Goal: Task Accomplishment & Management: Manage account settings

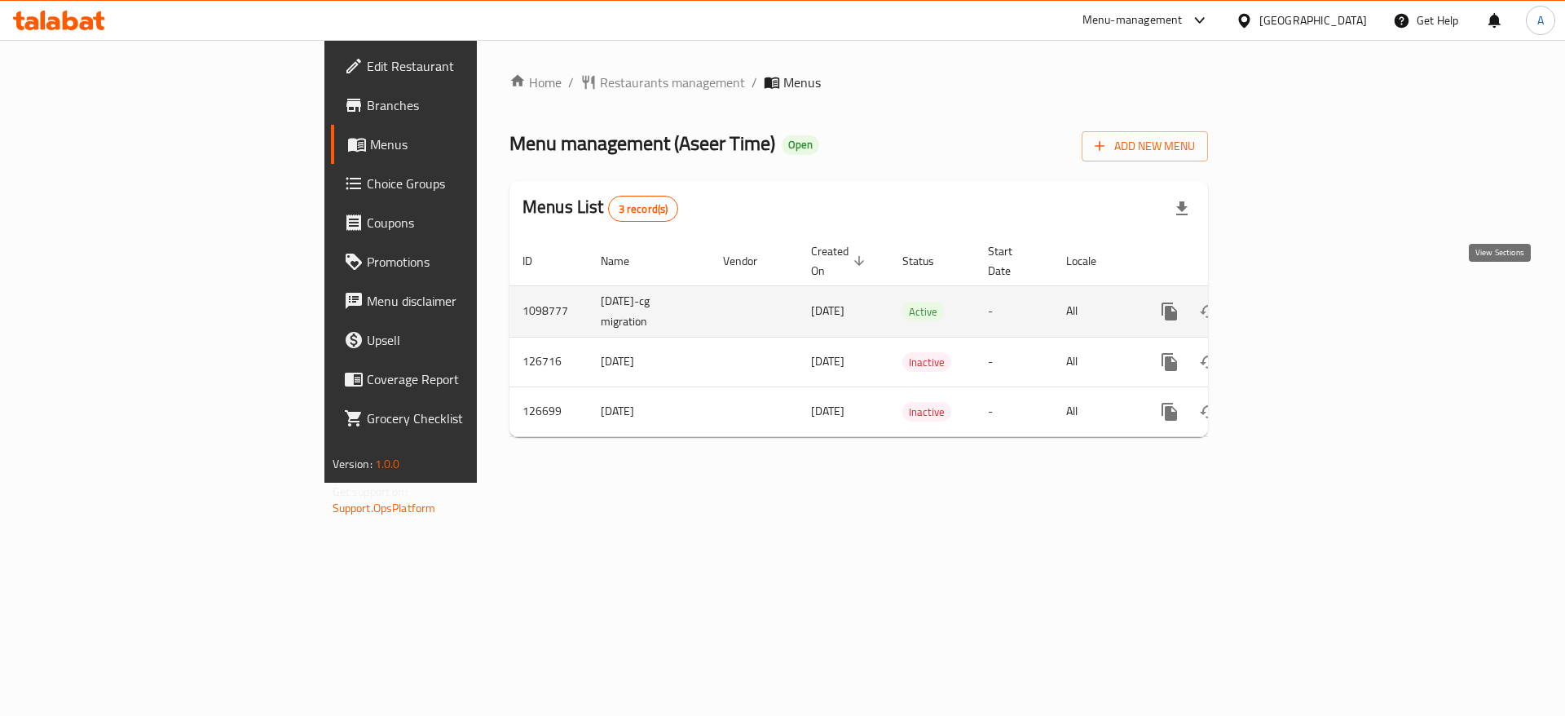
click at [1297, 302] on icon "enhanced table" at bounding box center [1287, 312] width 20 height 20
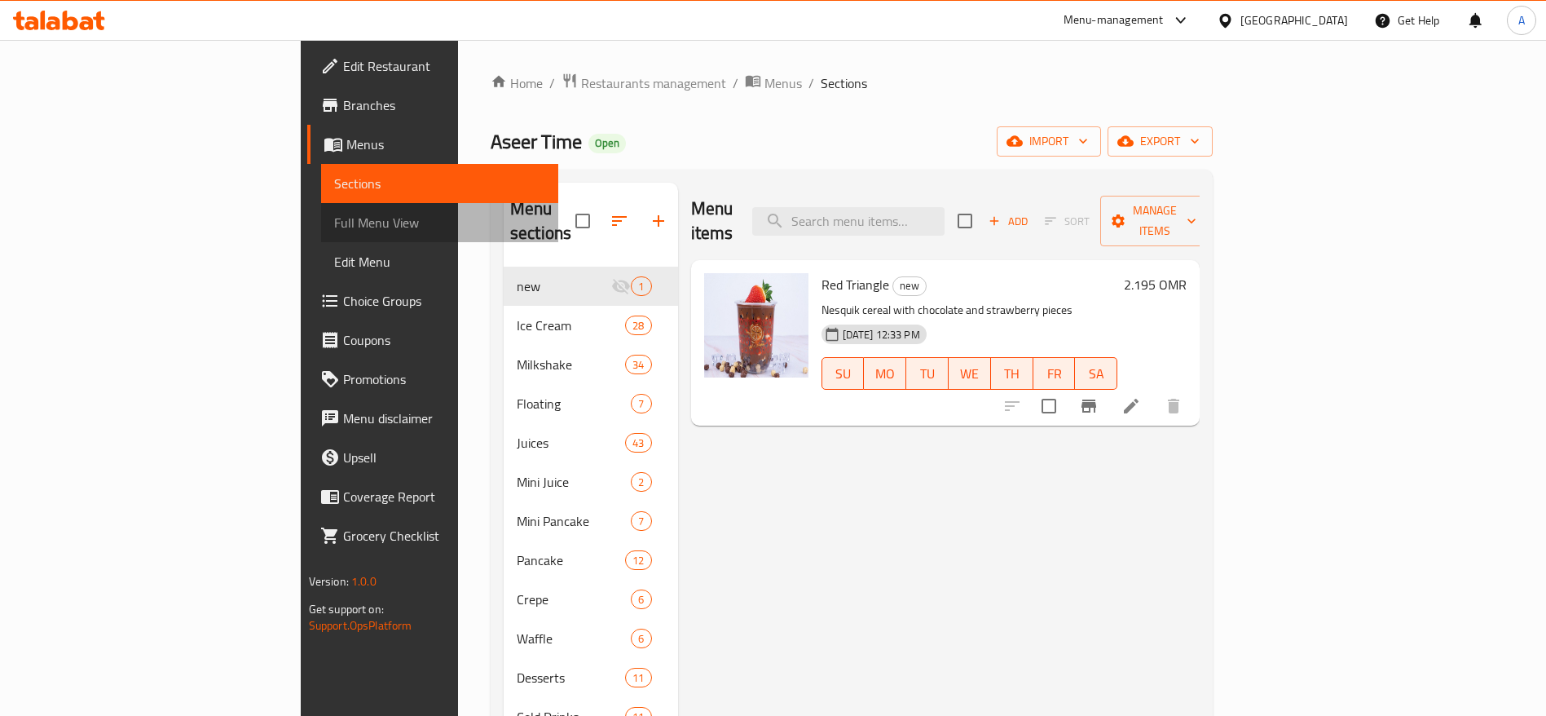
click at [334, 231] on span "Full Menu View" at bounding box center [440, 223] width 212 height 20
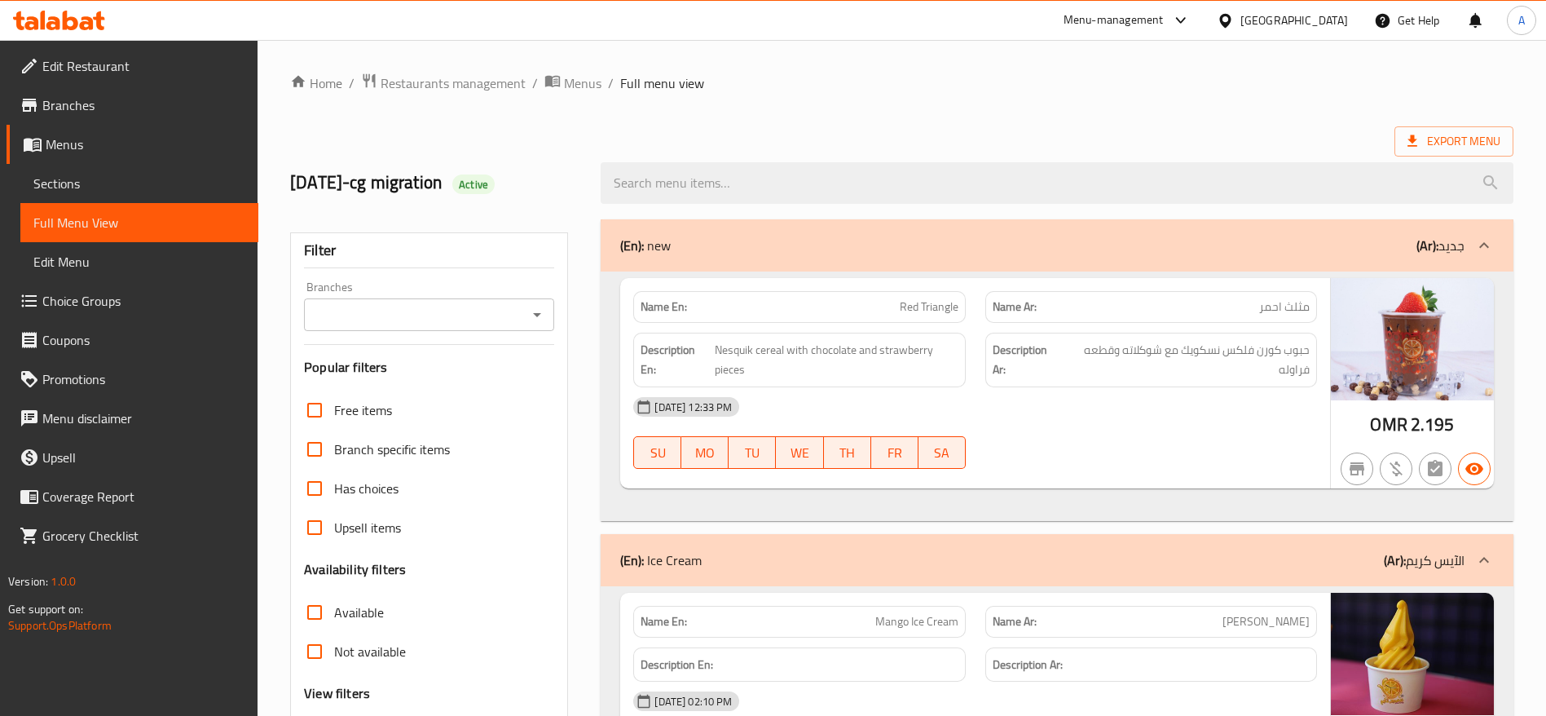
click at [897, 134] on div "Export Menu" at bounding box center [901, 141] width 1223 height 30
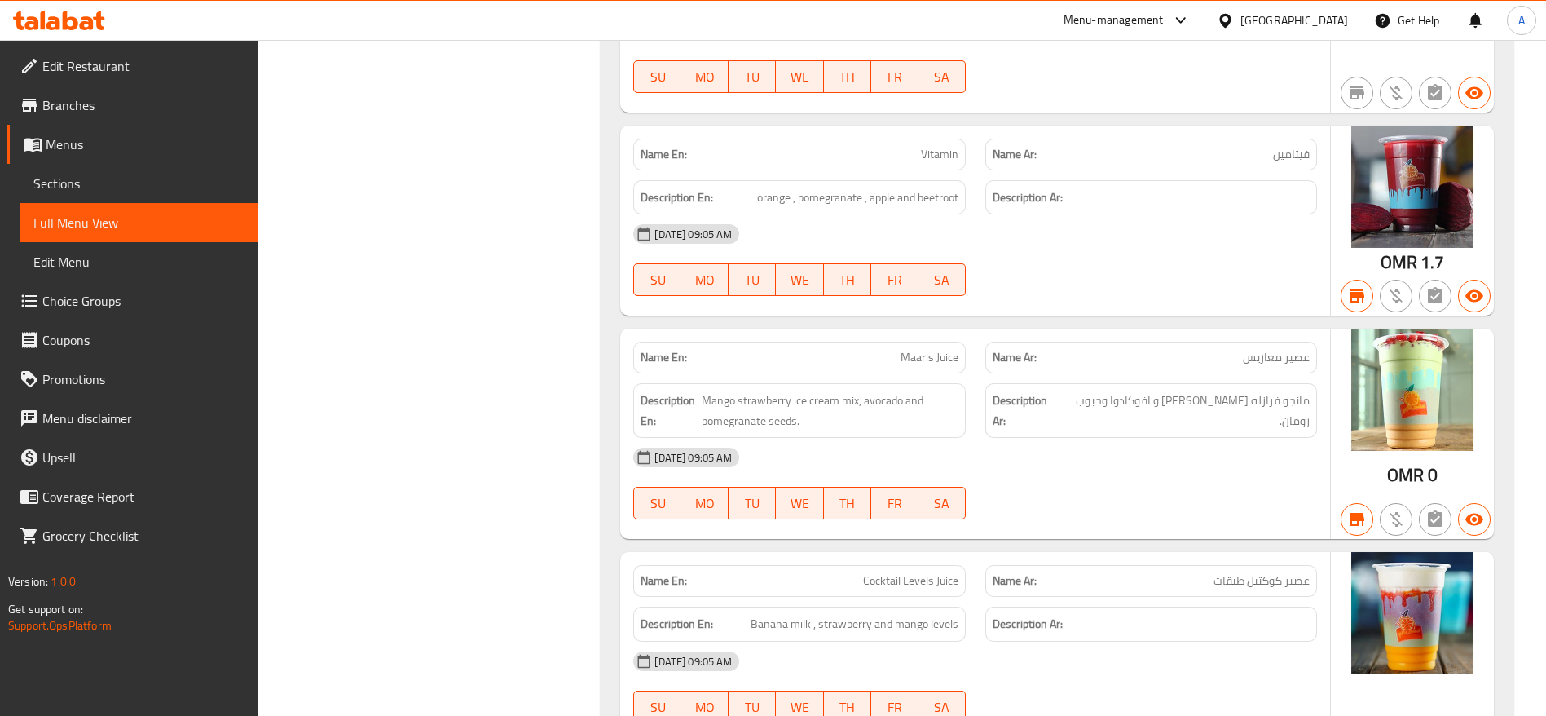
click at [952, 359] on span "Maaris Juice" at bounding box center [930, 357] width 58 height 17
copy span "Maaris Juice"
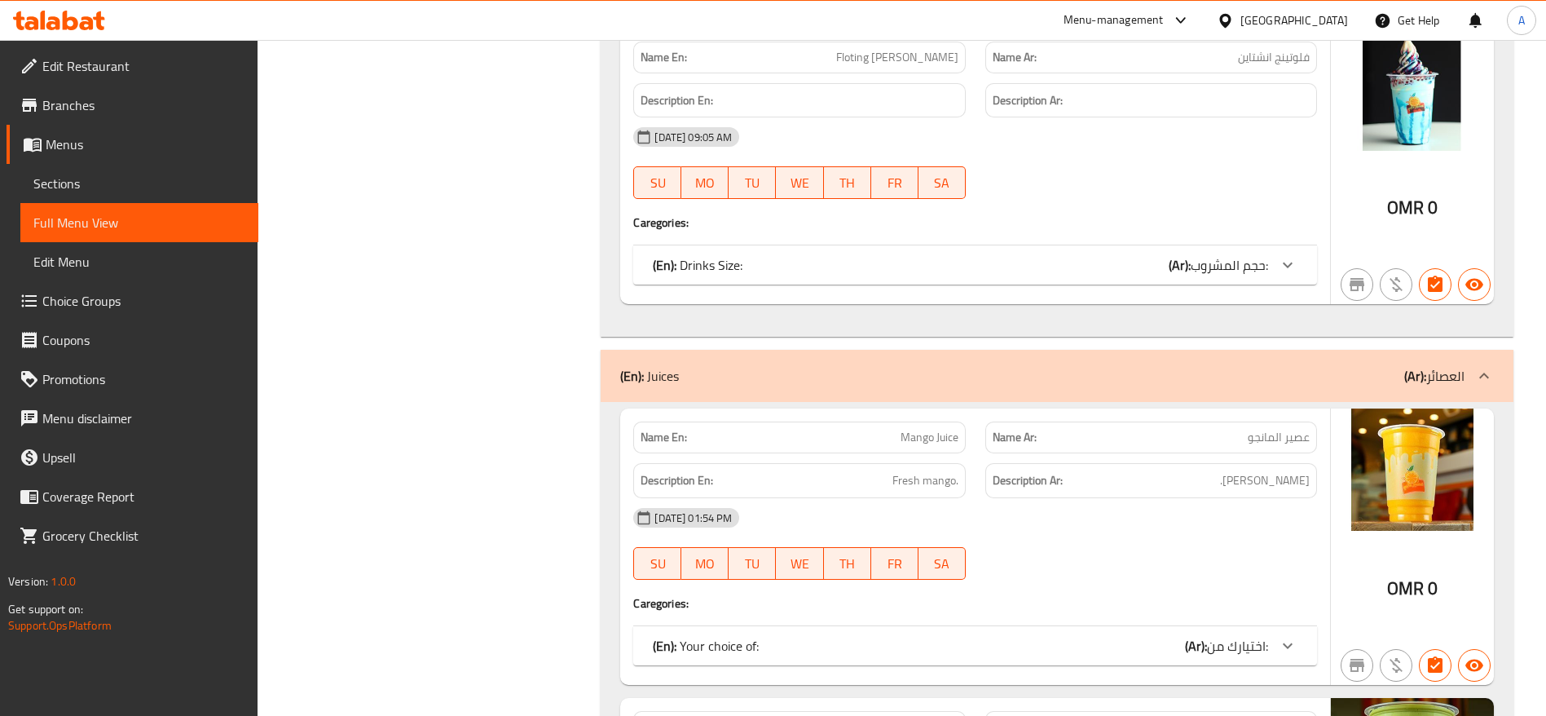
scroll to position [20237, 0]
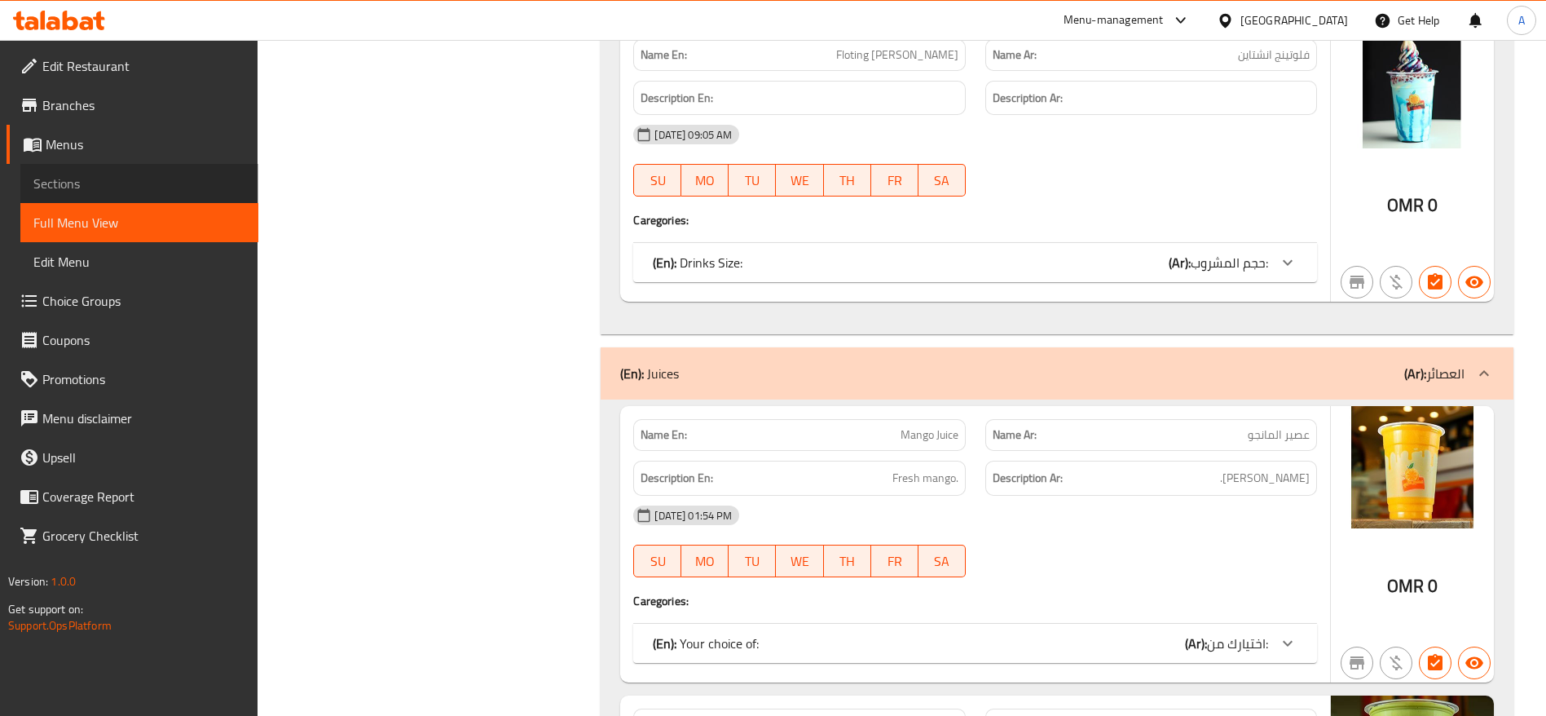
click at [93, 187] on span "Sections" at bounding box center [139, 184] width 212 height 20
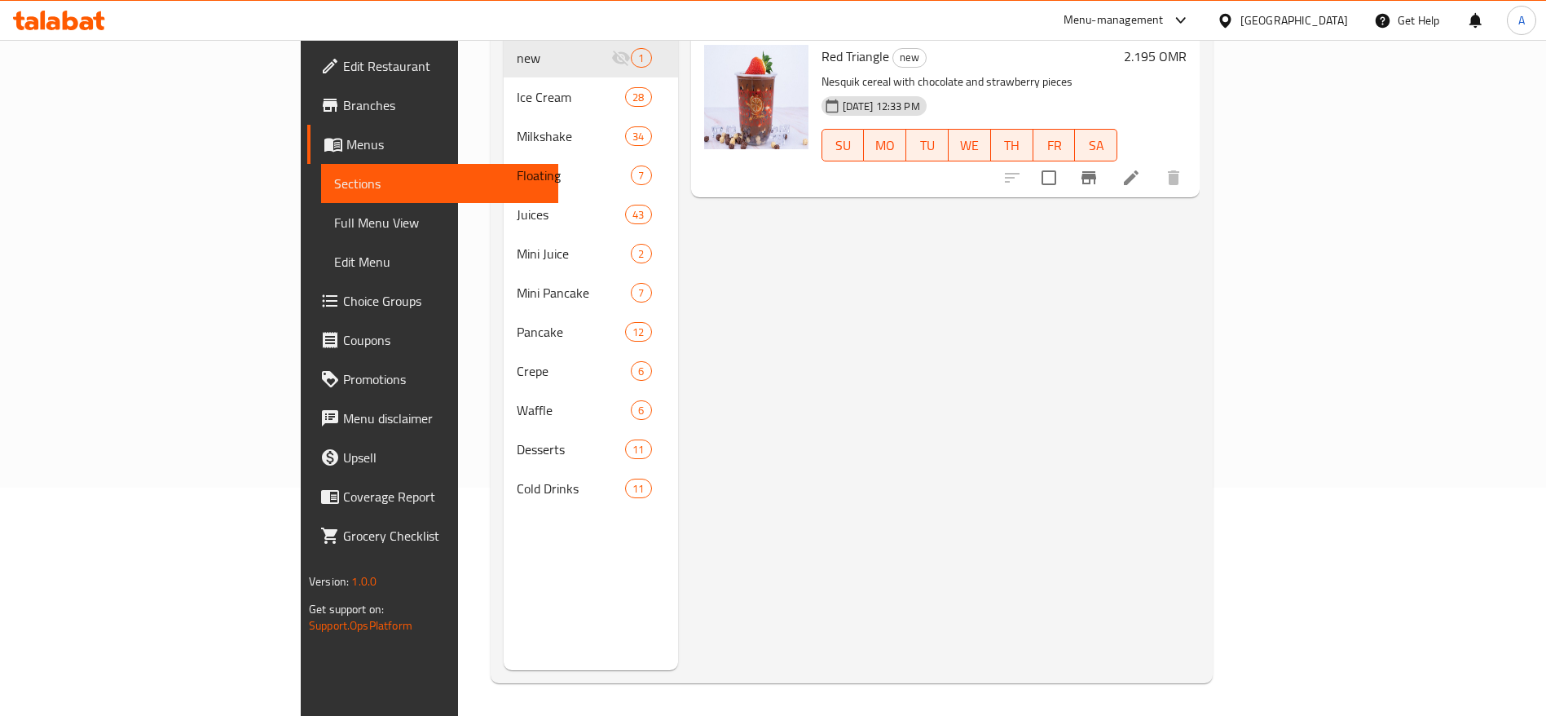
scroll to position [228, 0]
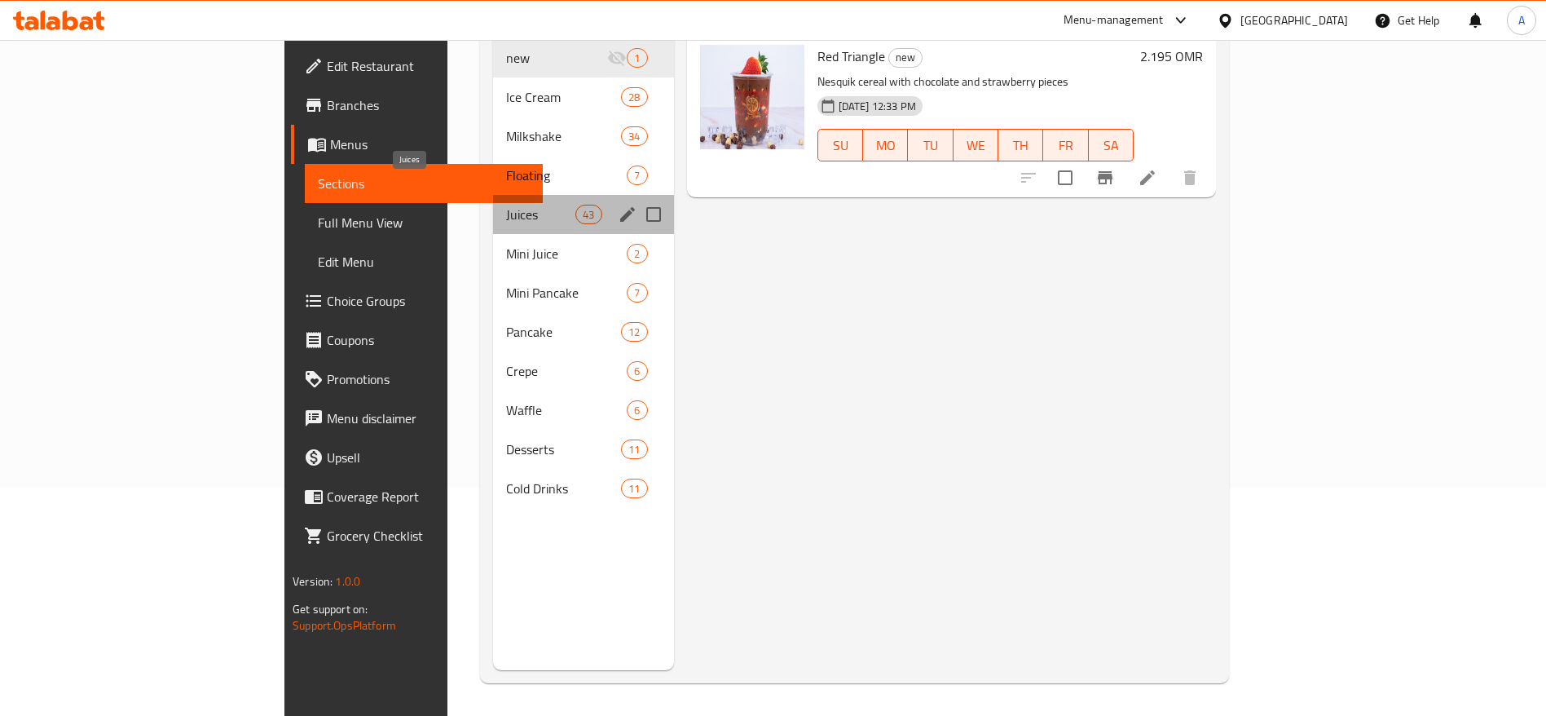
click at [506, 205] on span "Juices" at bounding box center [540, 215] width 69 height 20
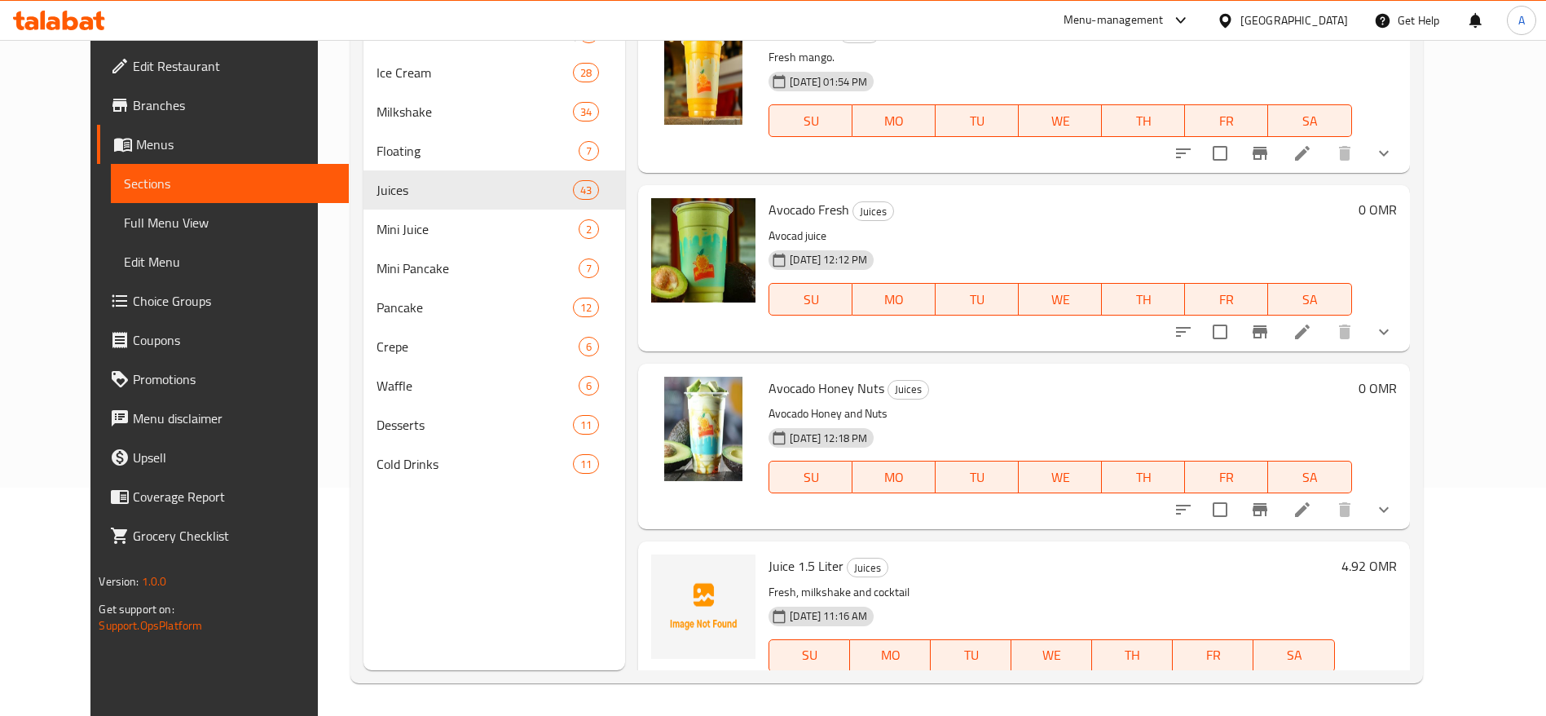
scroll to position [4402, 0]
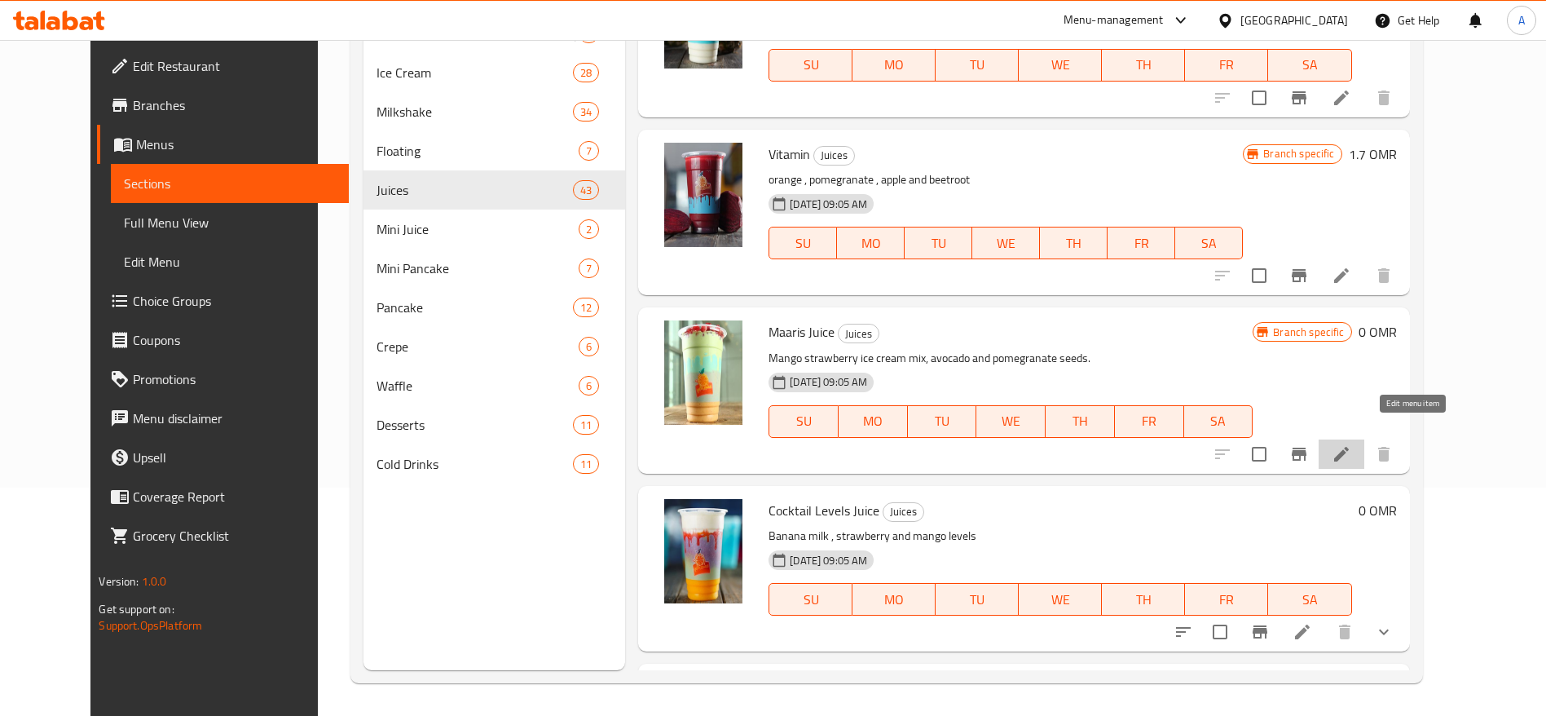
click at [1351, 444] on icon at bounding box center [1342, 454] width 20 height 20
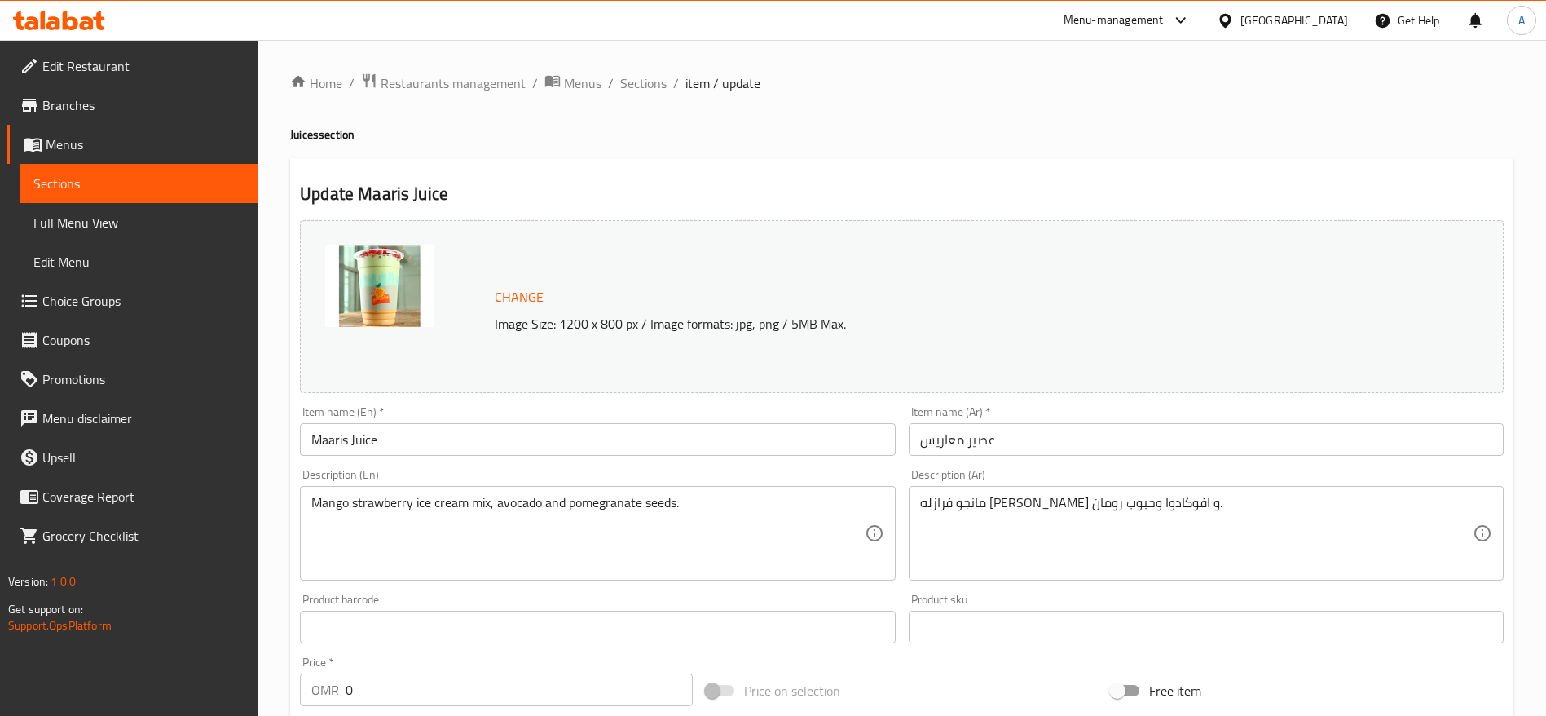
scroll to position [460, 0]
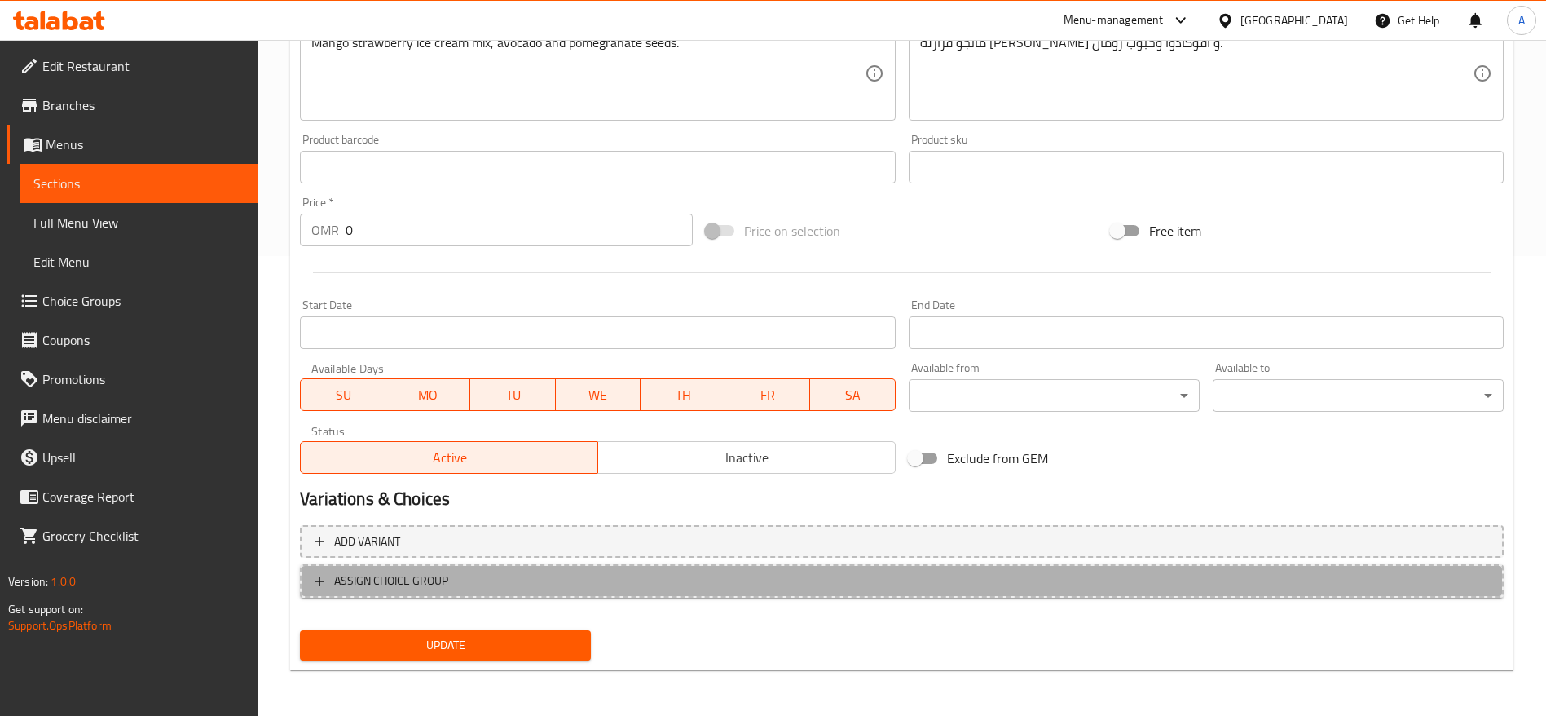
click at [597, 587] on span "ASSIGN CHOICE GROUP" at bounding box center [902, 581] width 1174 height 20
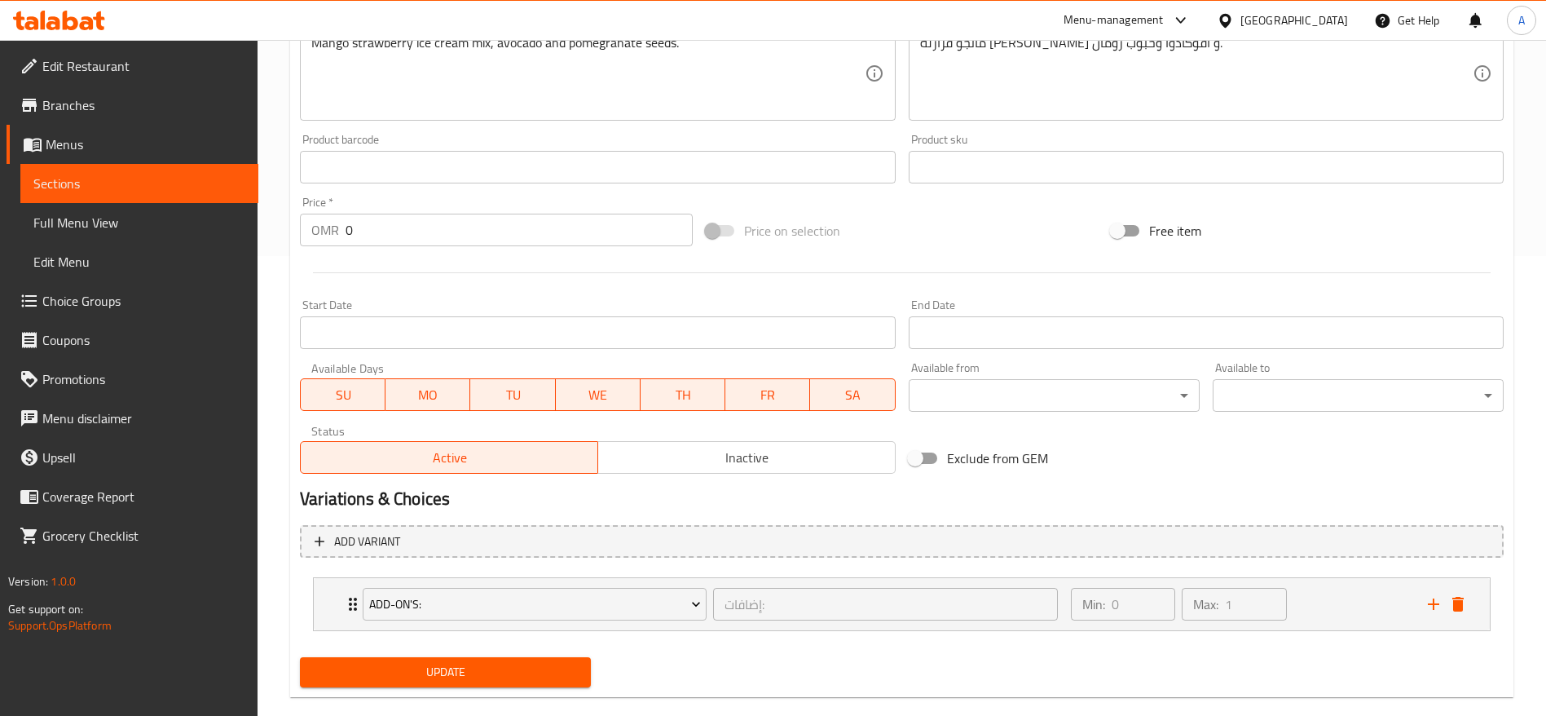
scroll to position [487, 0]
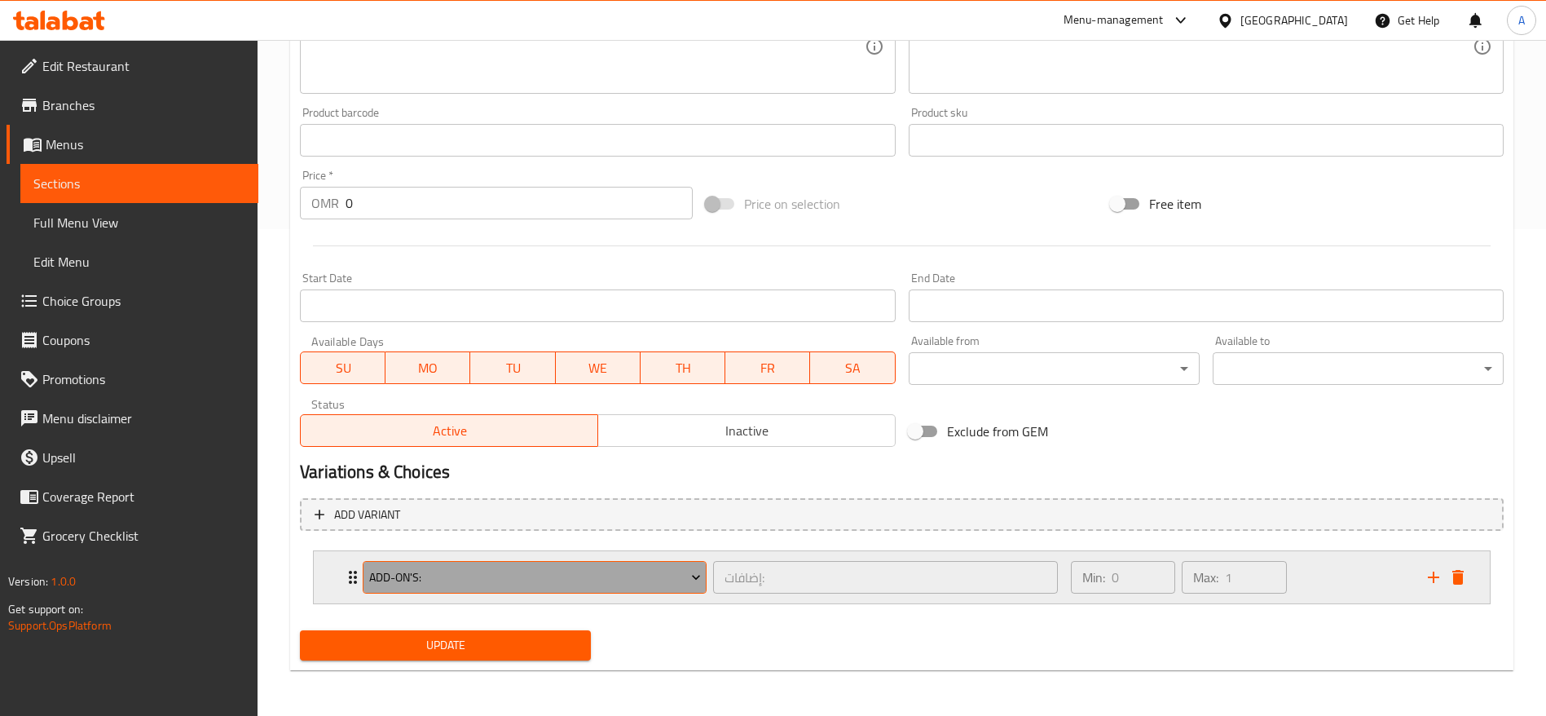
click at [607, 571] on span "Add-On's:" at bounding box center [535, 577] width 332 height 20
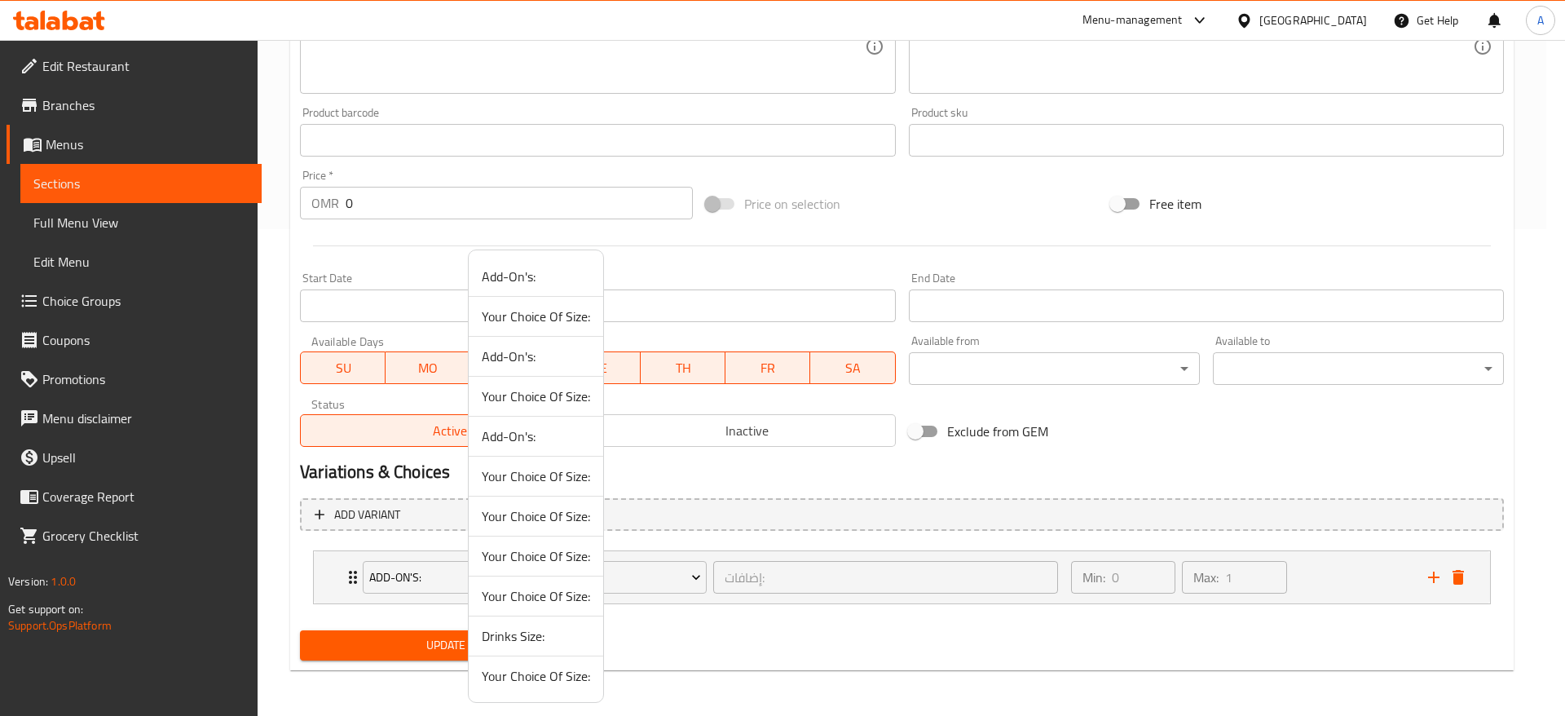
click at [549, 480] on span "Your Choice Of Size:" at bounding box center [536, 476] width 108 height 20
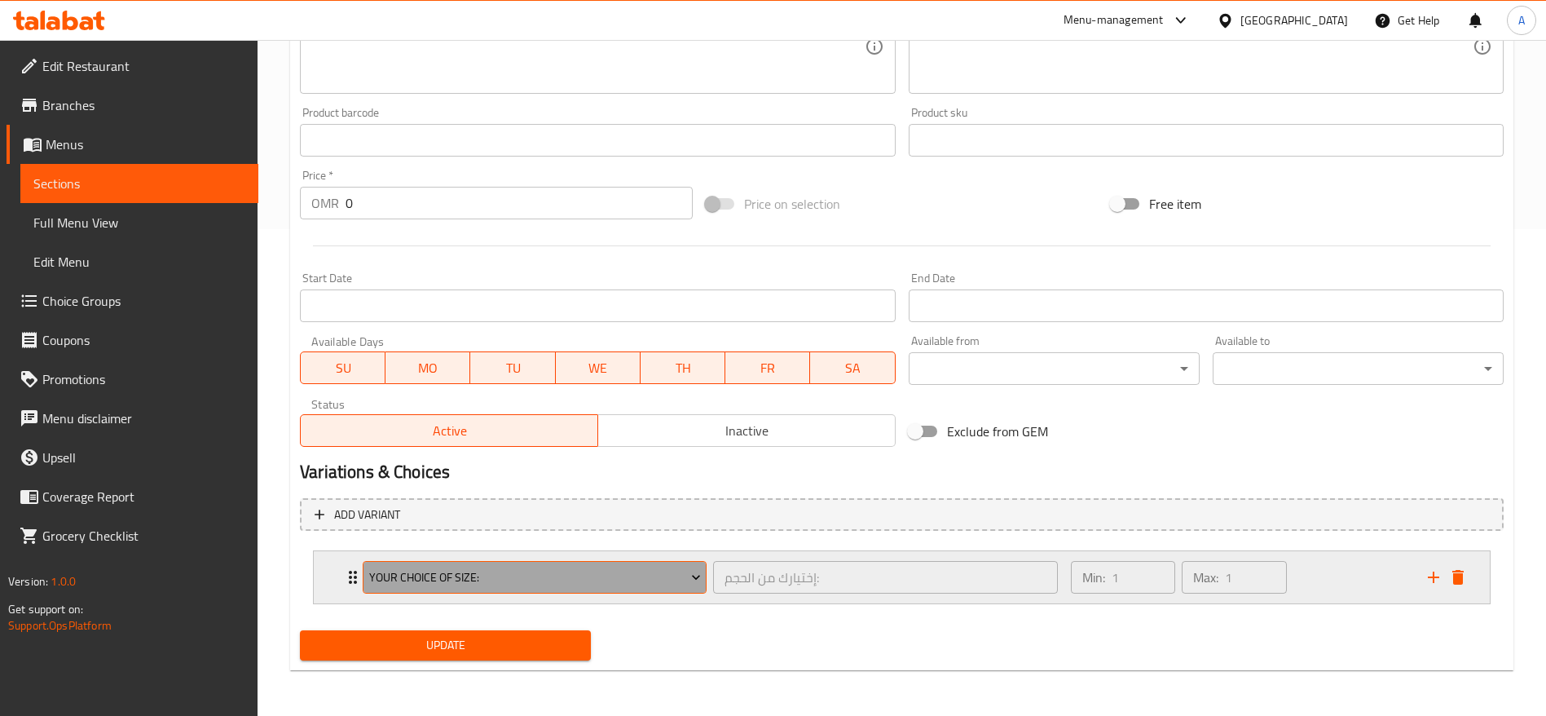
click at [485, 581] on span "Your Choice Of Size:" at bounding box center [535, 577] width 332 height 20
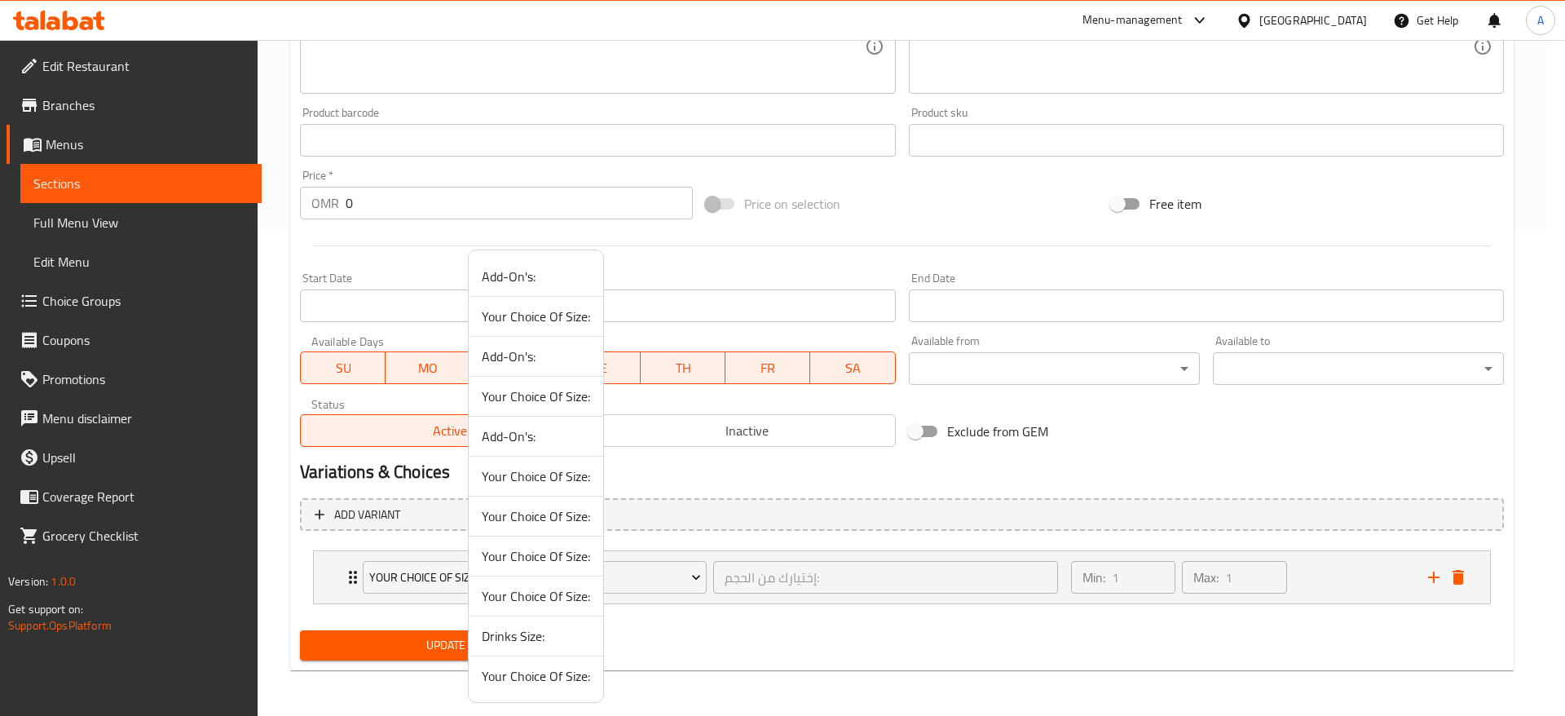
click at [782, 540] on div at bounding box center [782, 358] width 1565 height 716
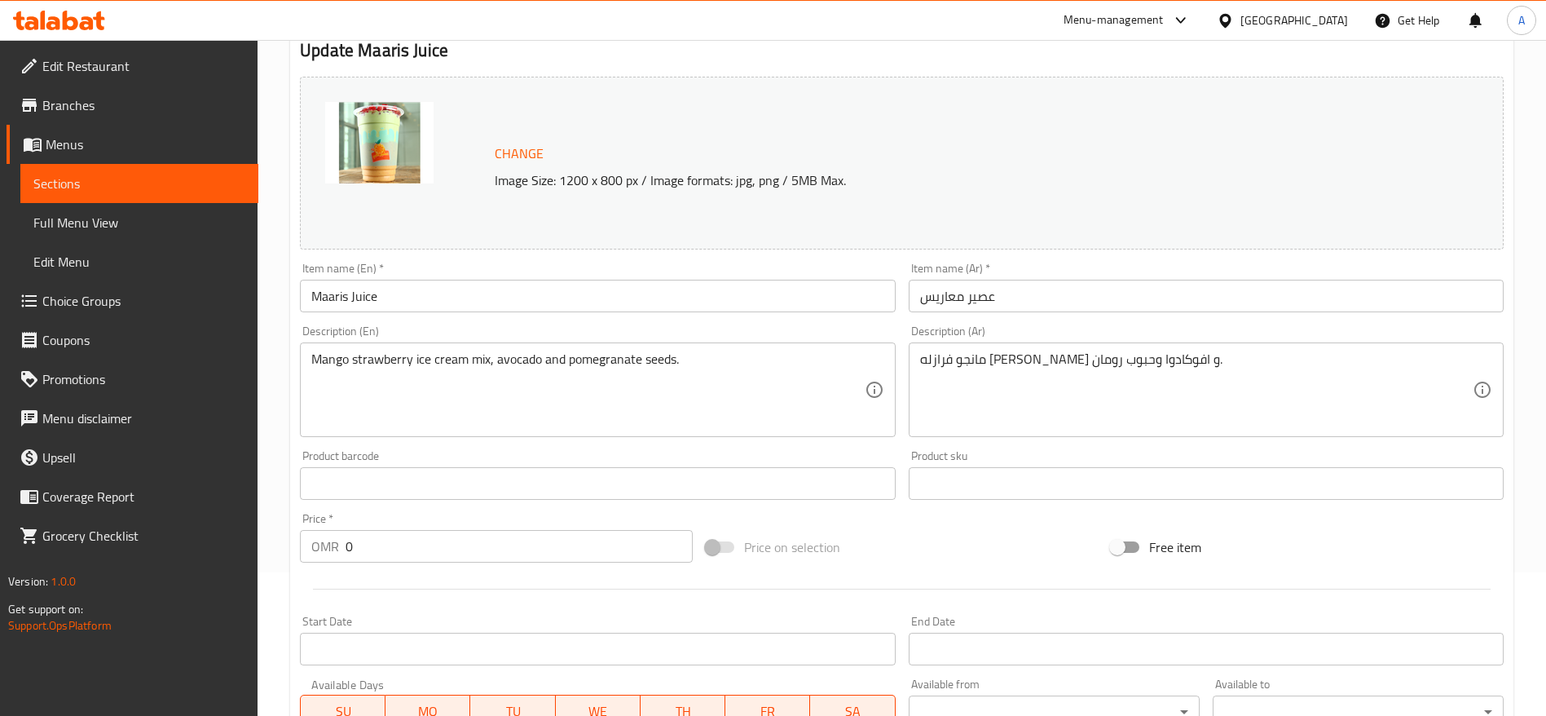
scroll to position [0, 0]
